Goal: Information Seeking & Learning: Learn about a topic

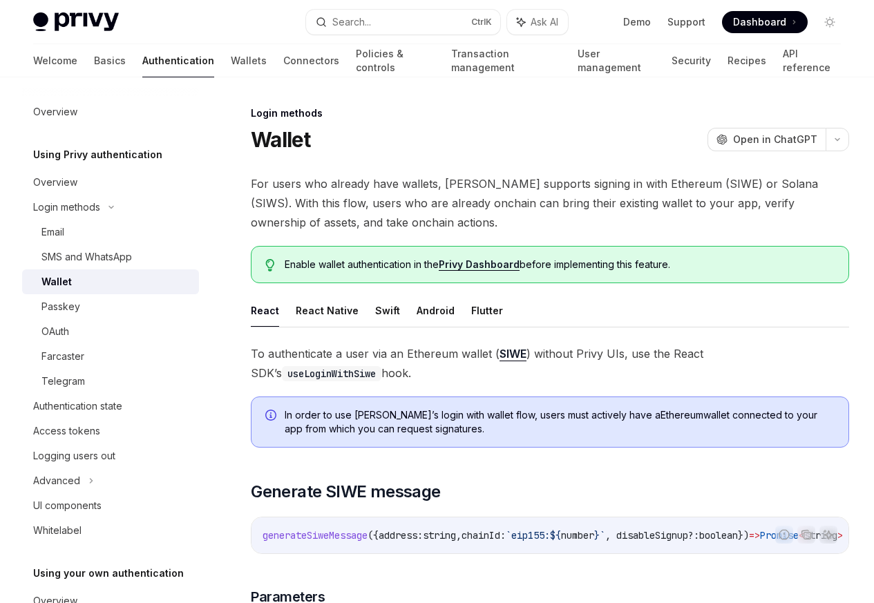
scroll to position [561, 0]
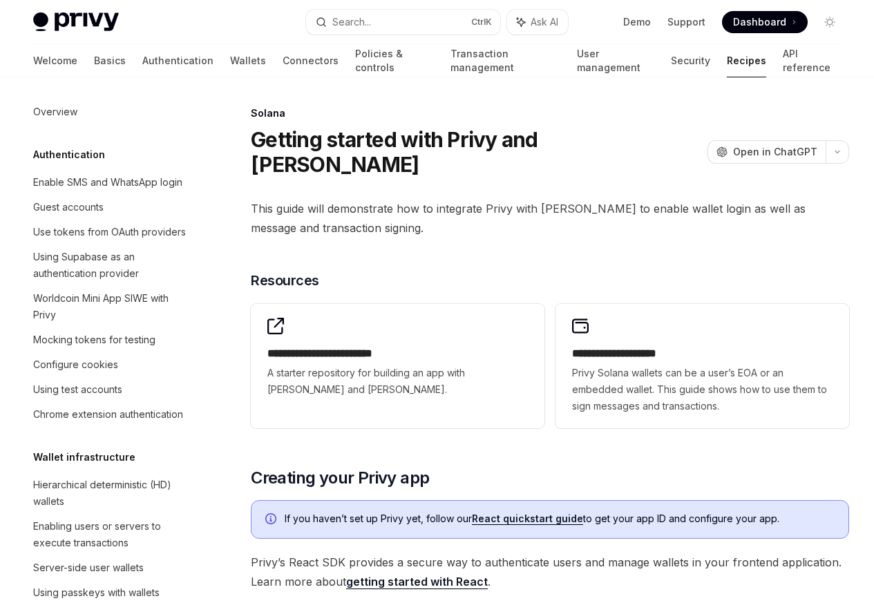
scroll to position [2123, 0]
